Goal: Task Accomplishment & Management: Use online tool/utility

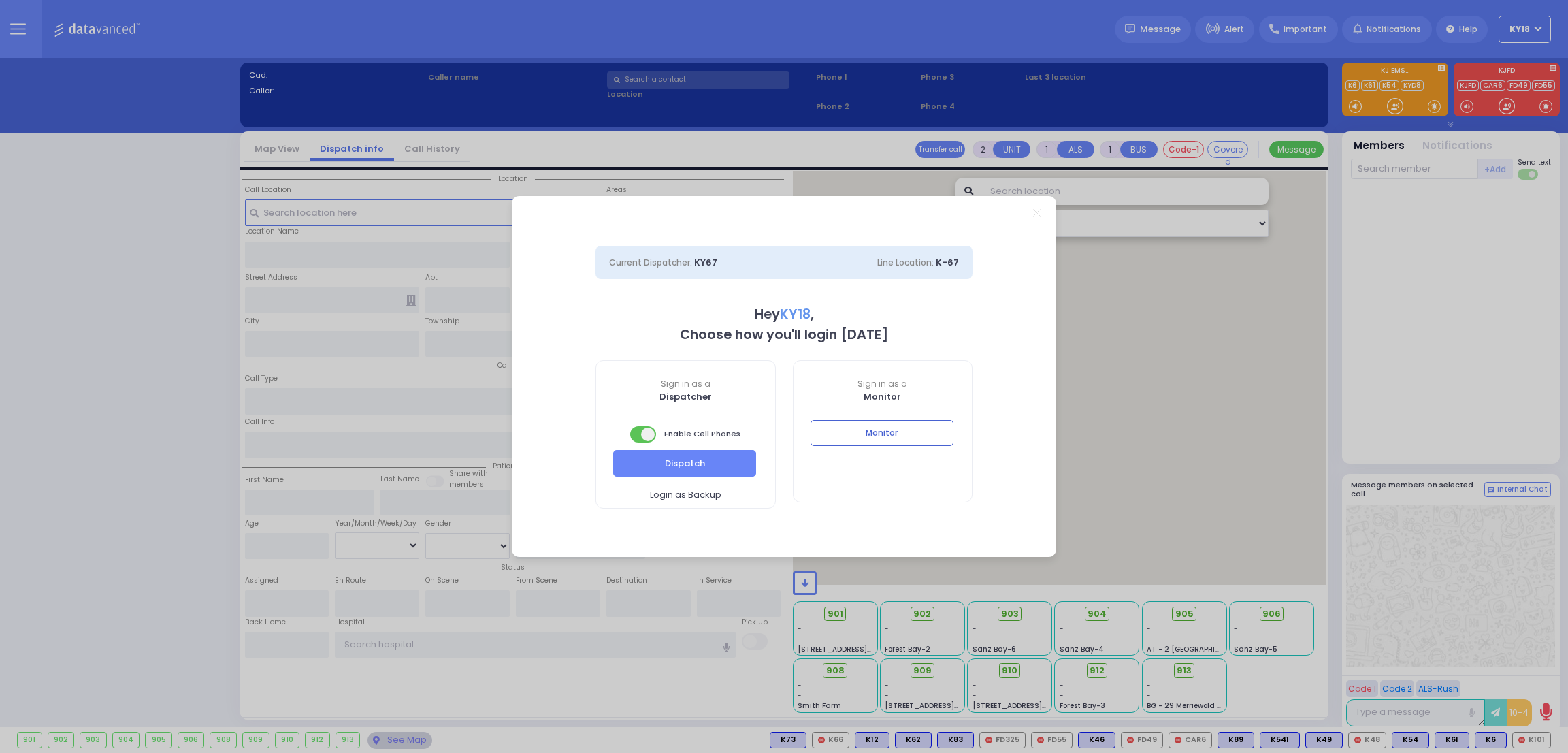
select select "4"
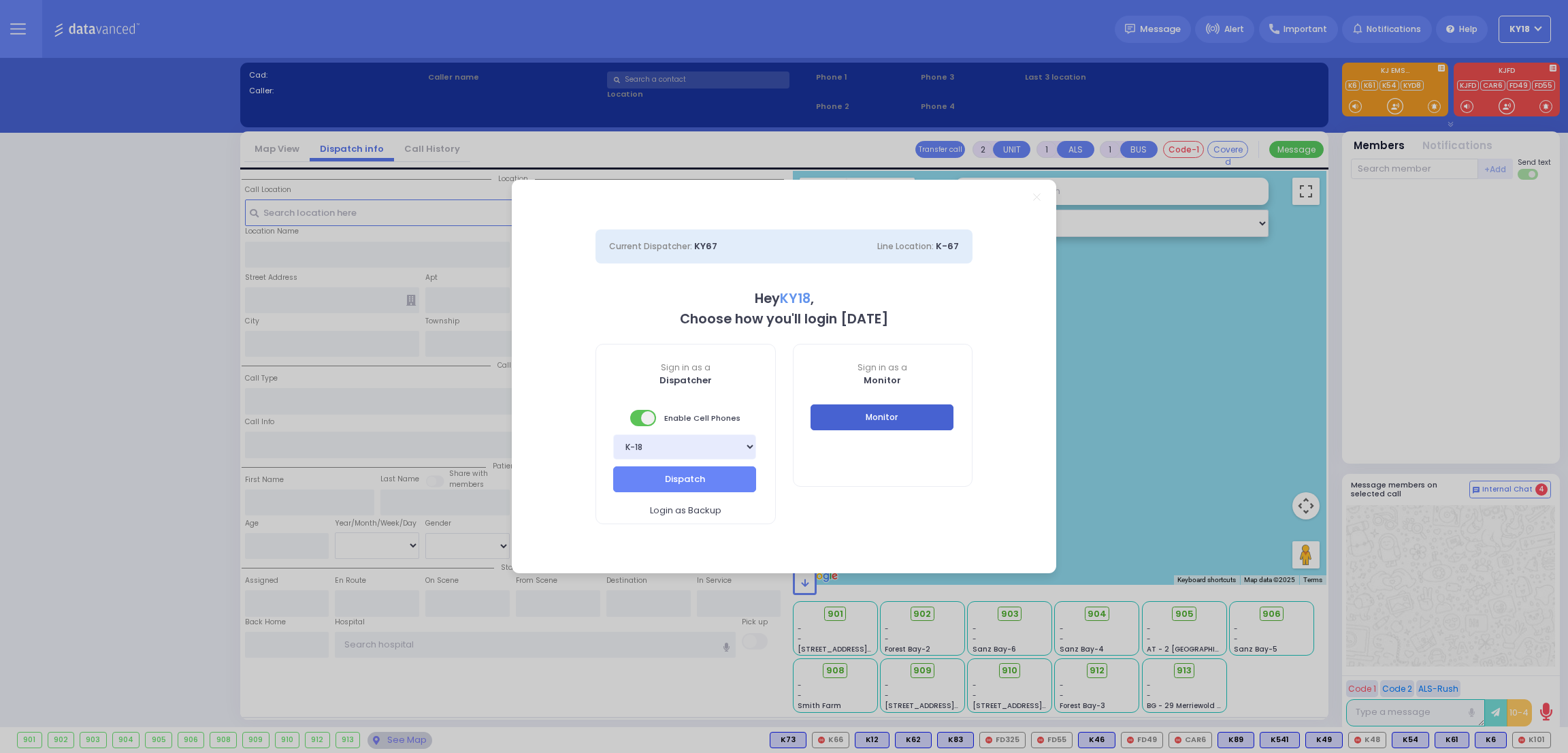
click at [864, 409] on button "Monitor" at bounding box center [882, 416] width 143 height 26
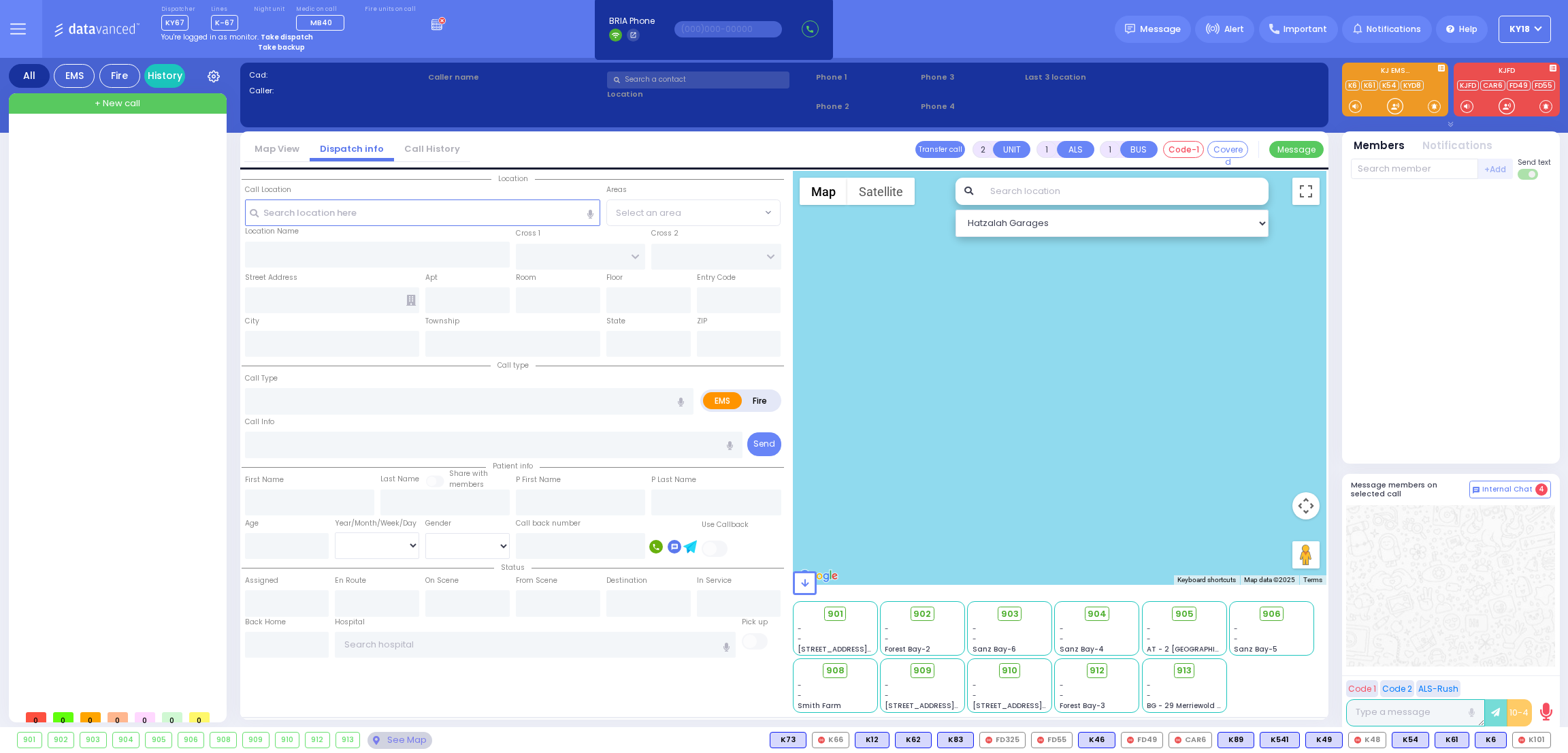
click at [1478, 409] on div at bounding box center [1451, 321] width 201 height 273
click at [77, 161] on div at bounding box center [118, 415] width 202 height 576
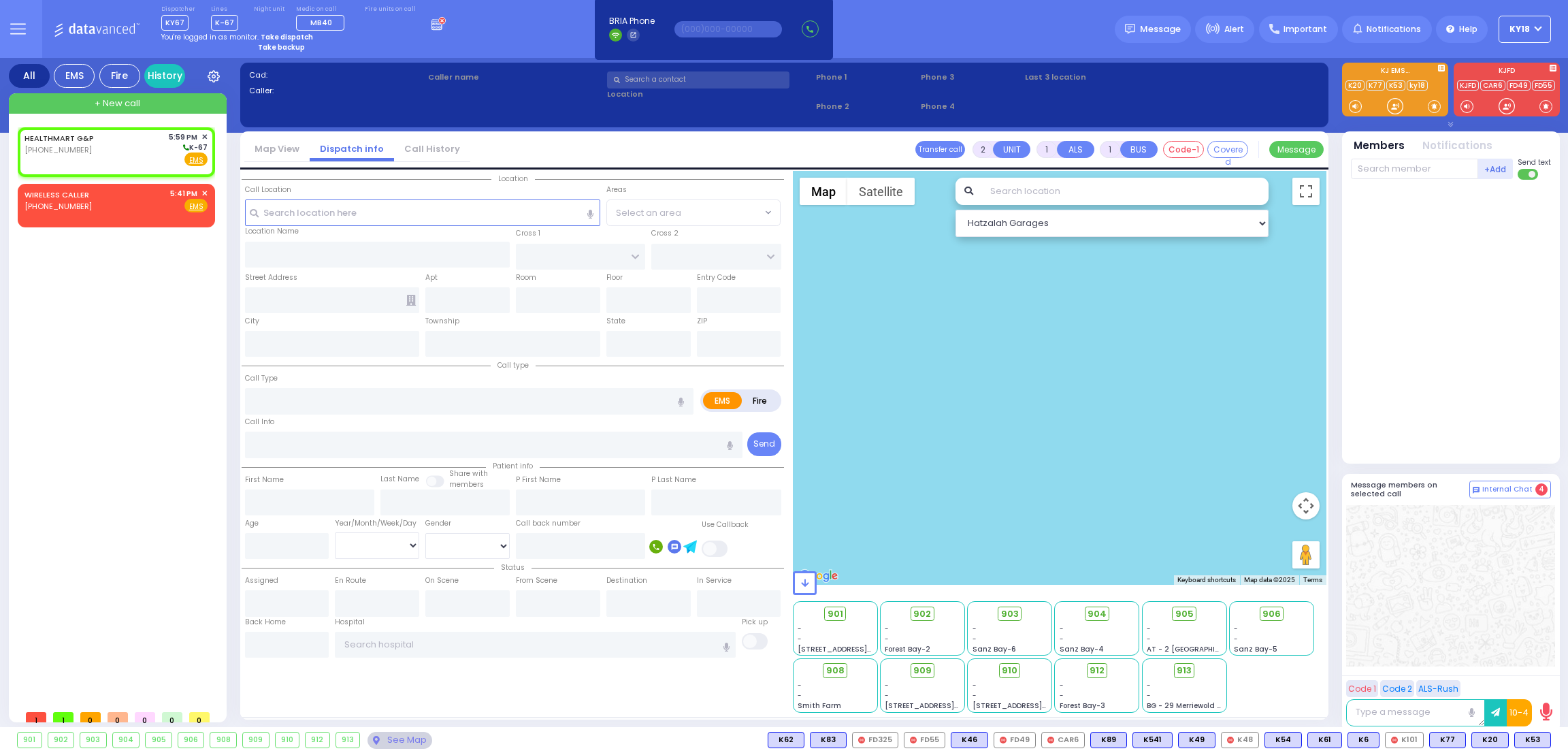
select select
radio input "true"
select select
type input "17:59"
select select "Hatzalah Garages"
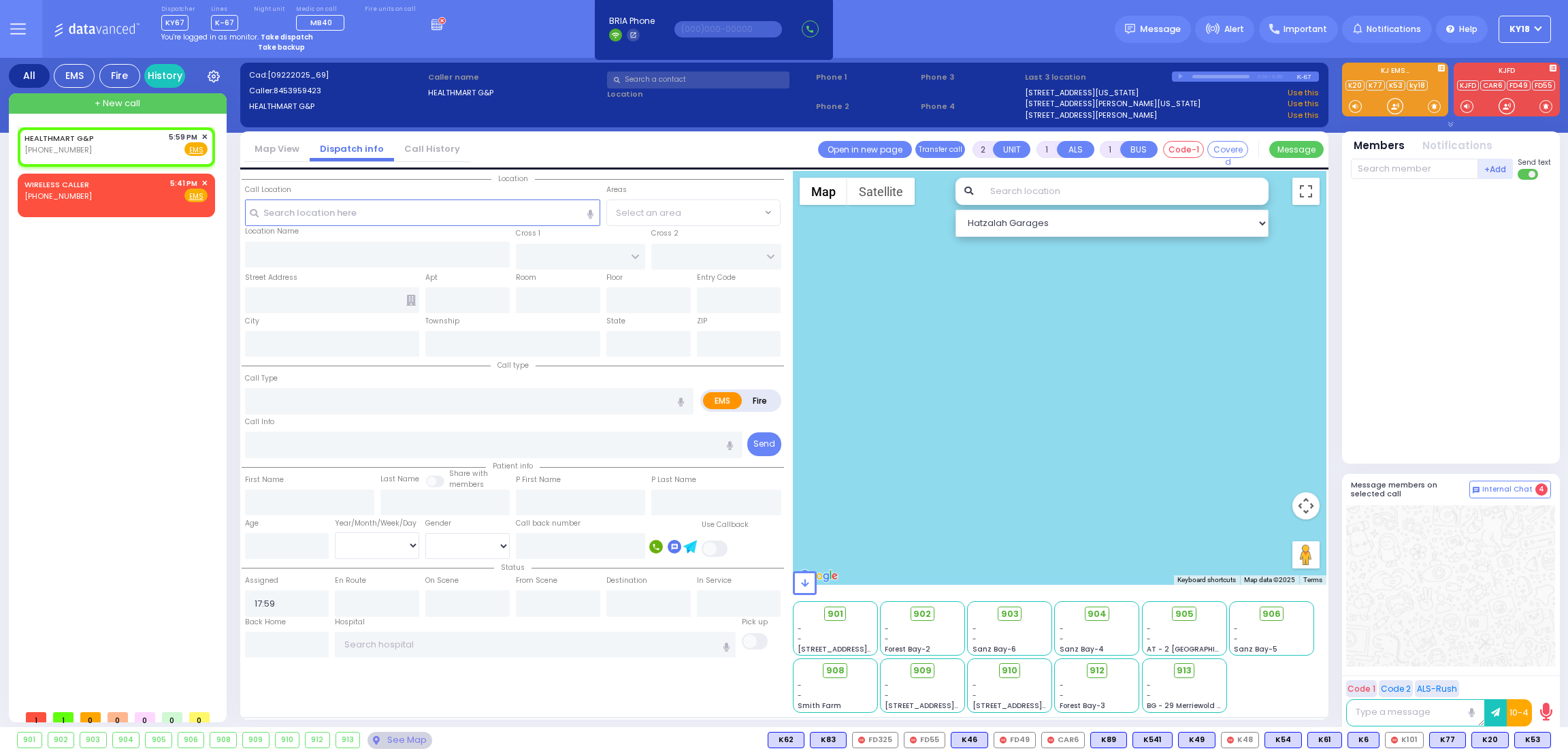
select select
radio input "true"
select select
select select "Hatzalah Garages"
